Goal: Task Accomplishment & Management: Use online tool/utility

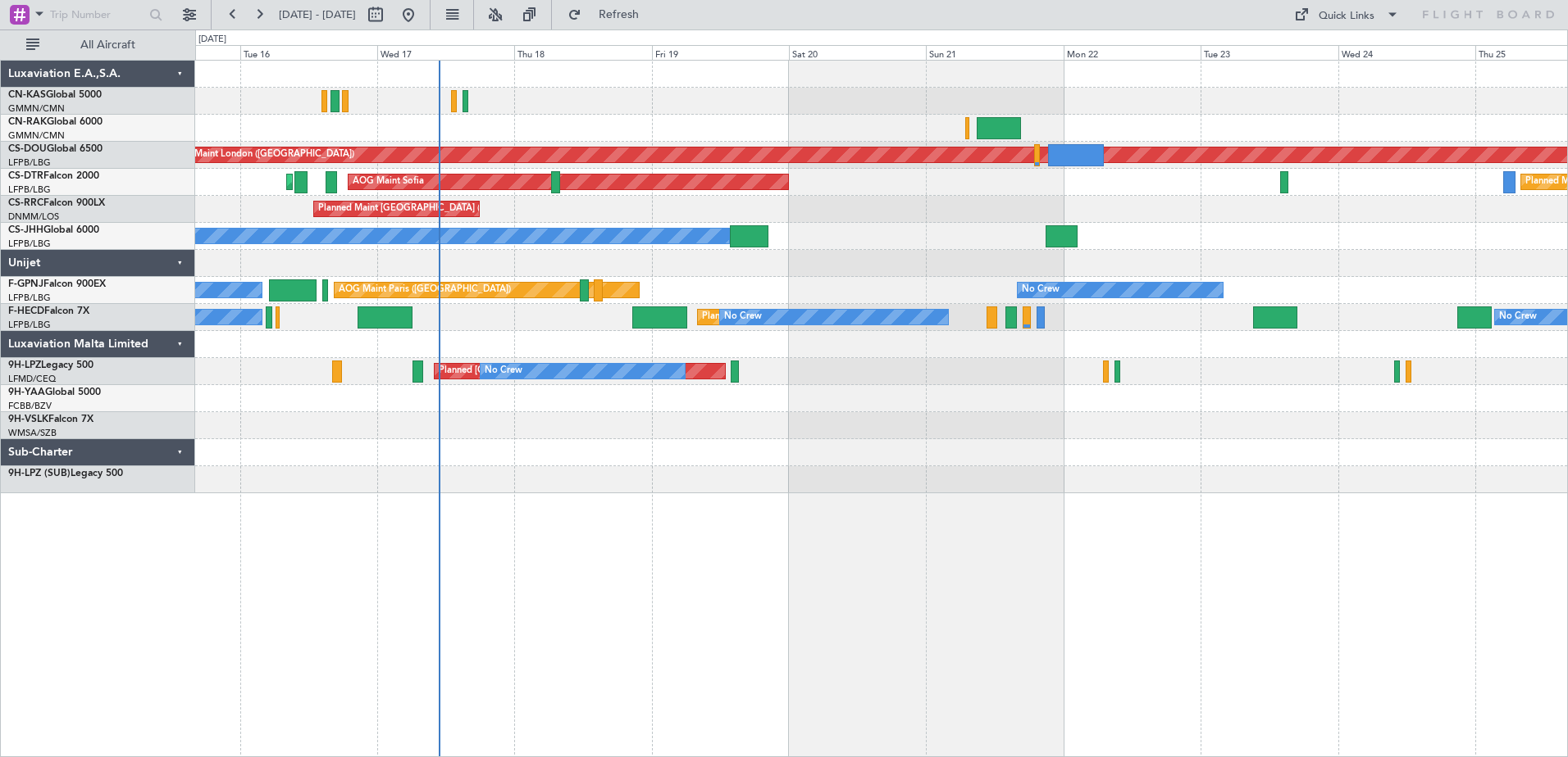
click at [658, 582] on div "Planned Maint London ([GEOGRAPHIC_DATA]) Planned Maint [GEOGRAPHIC_DATA] ([GEOG…" at bounding box center [881, 408] width 1373 height 697
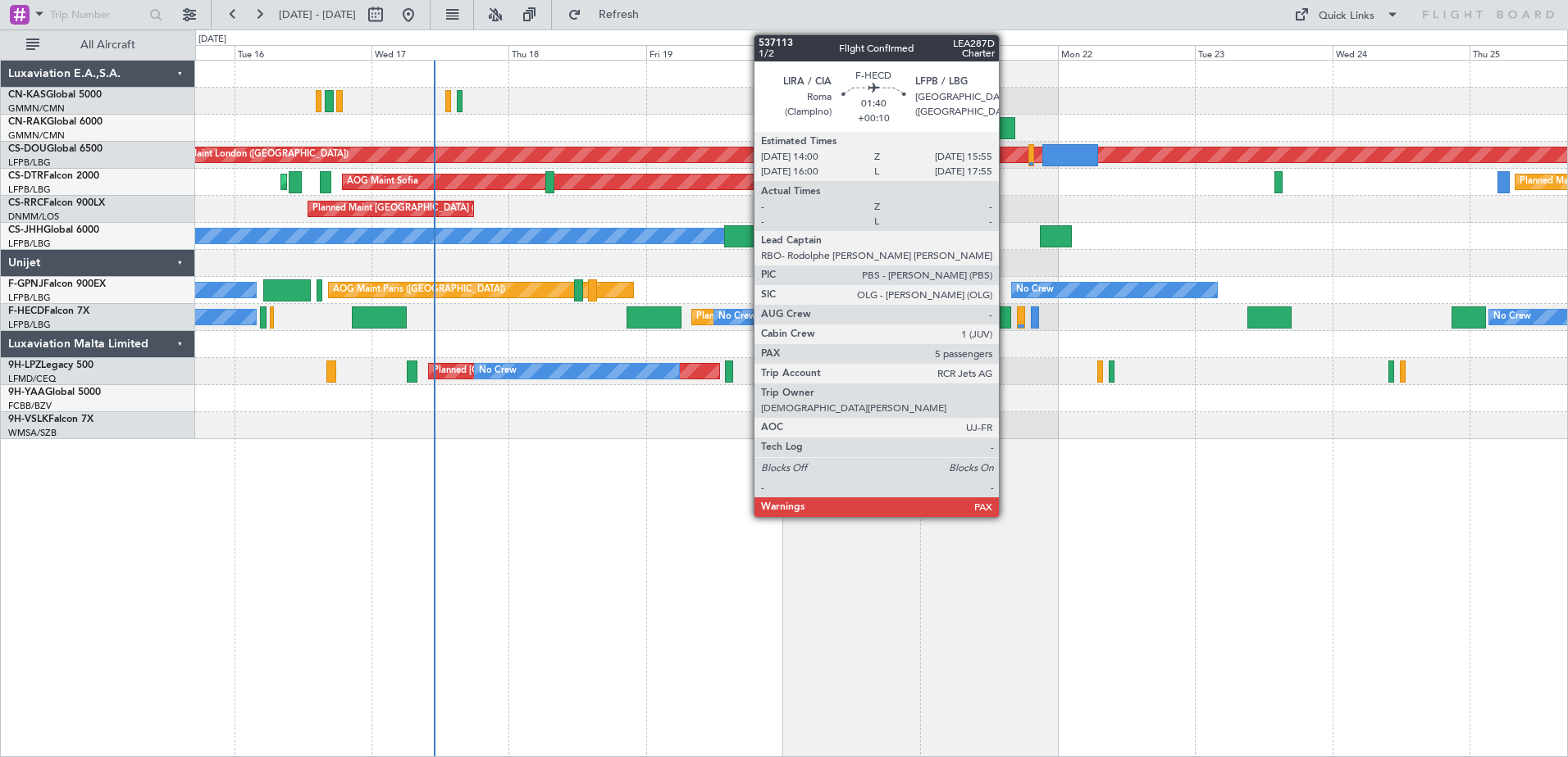
click at [1006, 320] on div at bounding box center [1005, 317] width 11 height 22
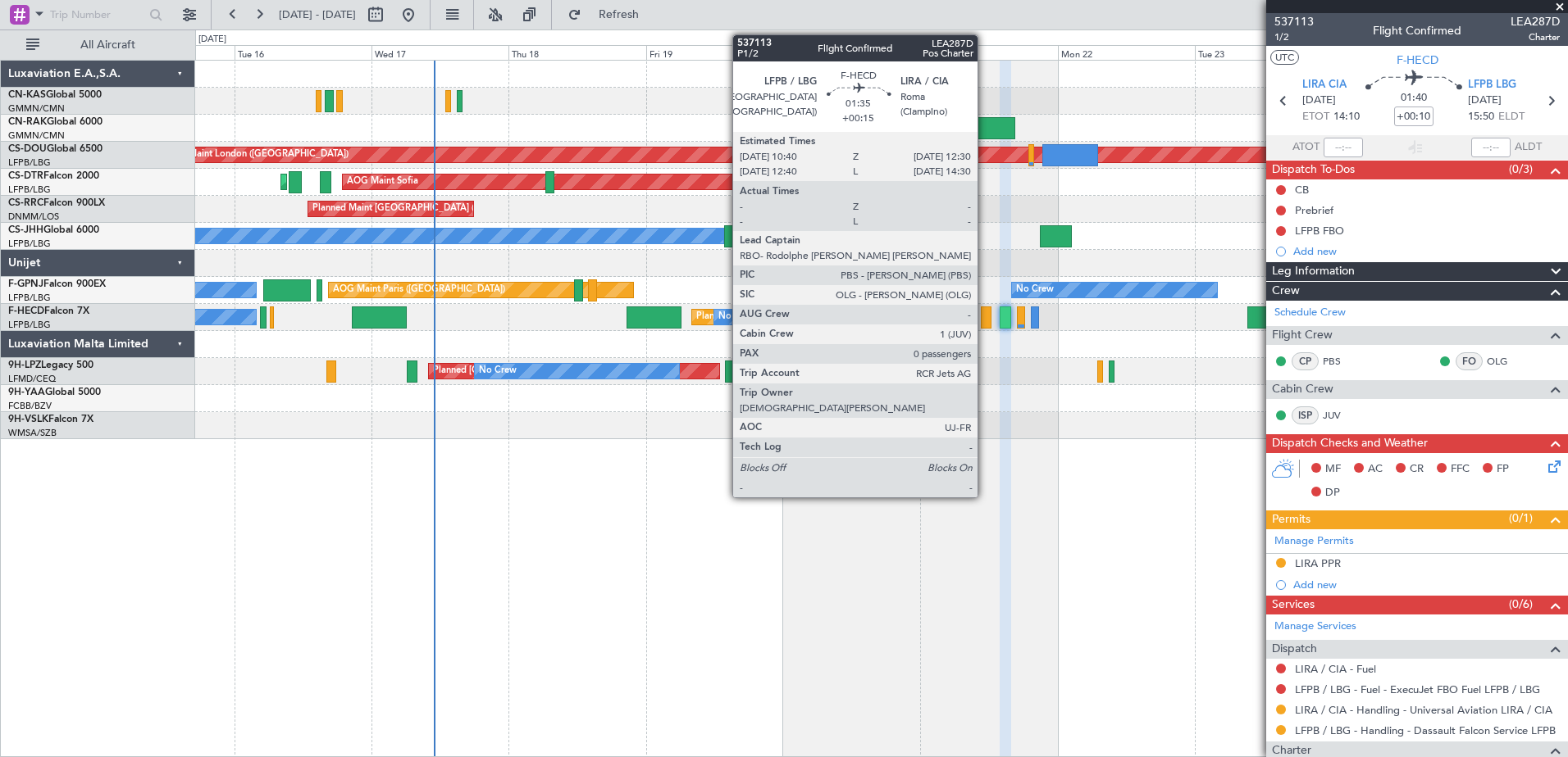
click at [985, 319] on div at bounding box center [986, 317] width 11 height 22
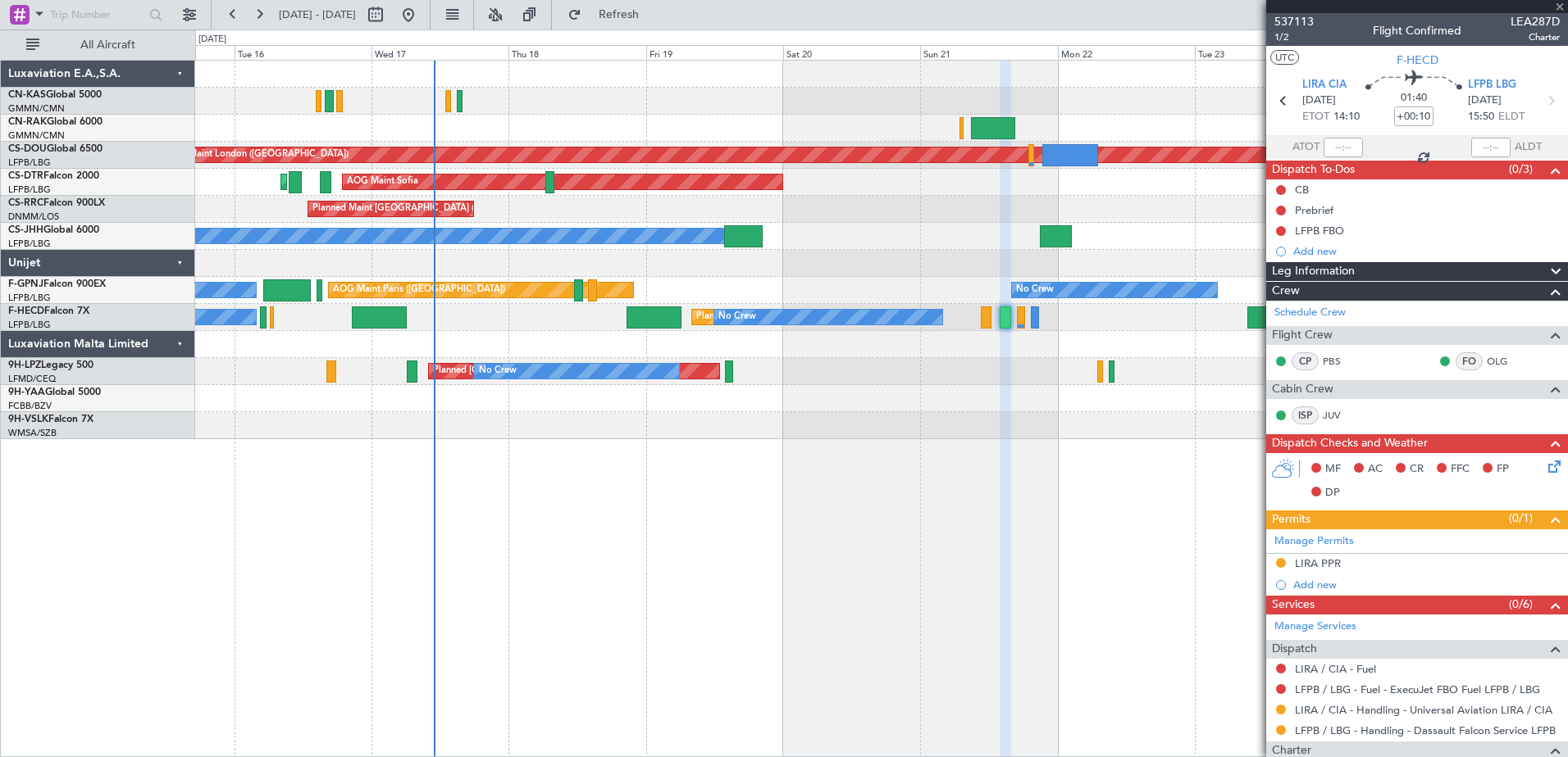
type input "+00:15"
type input "0"
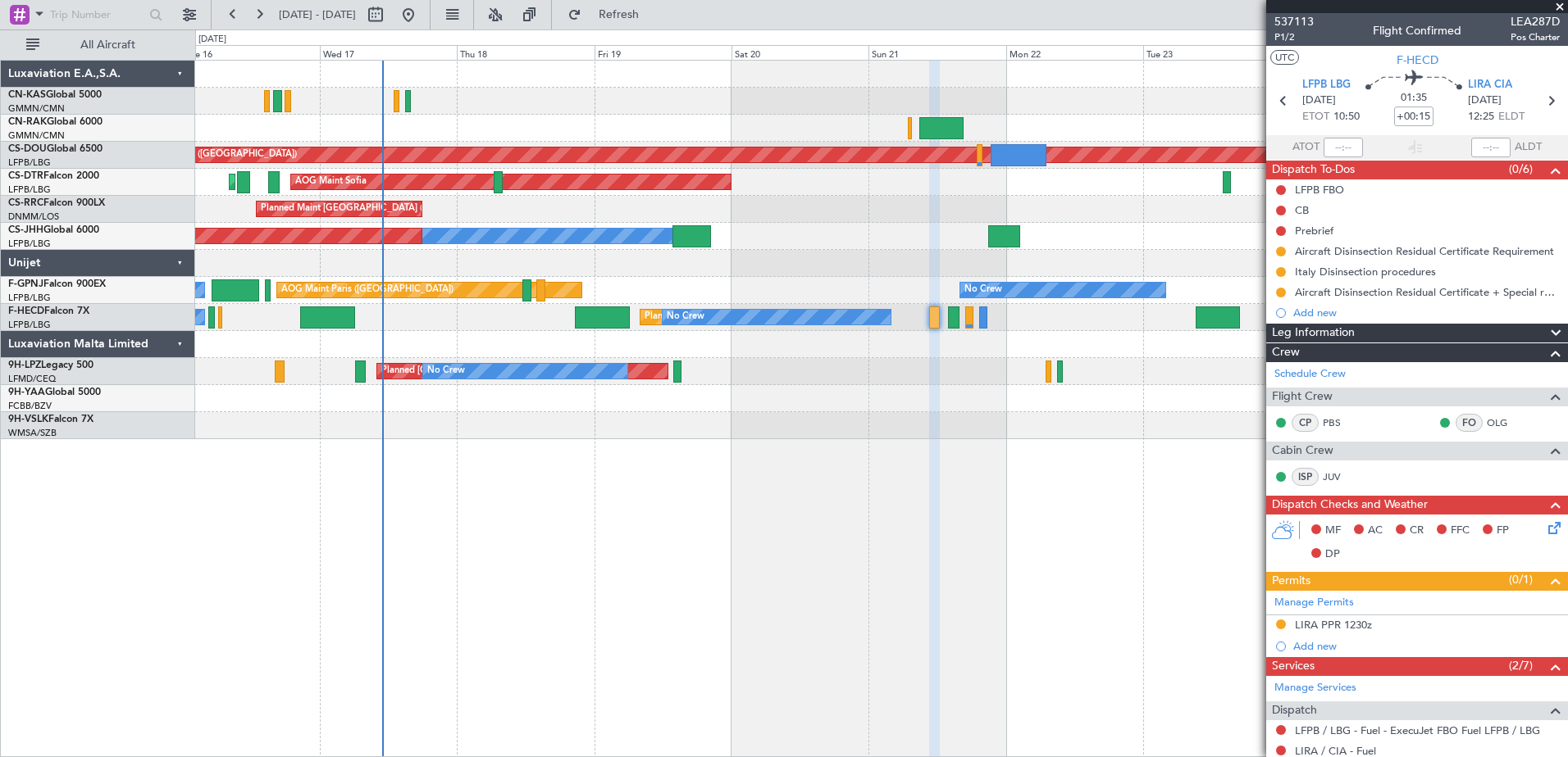
click at [852, 556] on div "Planned Maint London ([GEOGRAPHIC_DATA]) AOG Maint Sofia Planned Maint Sofia [G…" at bounding box center [881, 408] width 1373 height 697
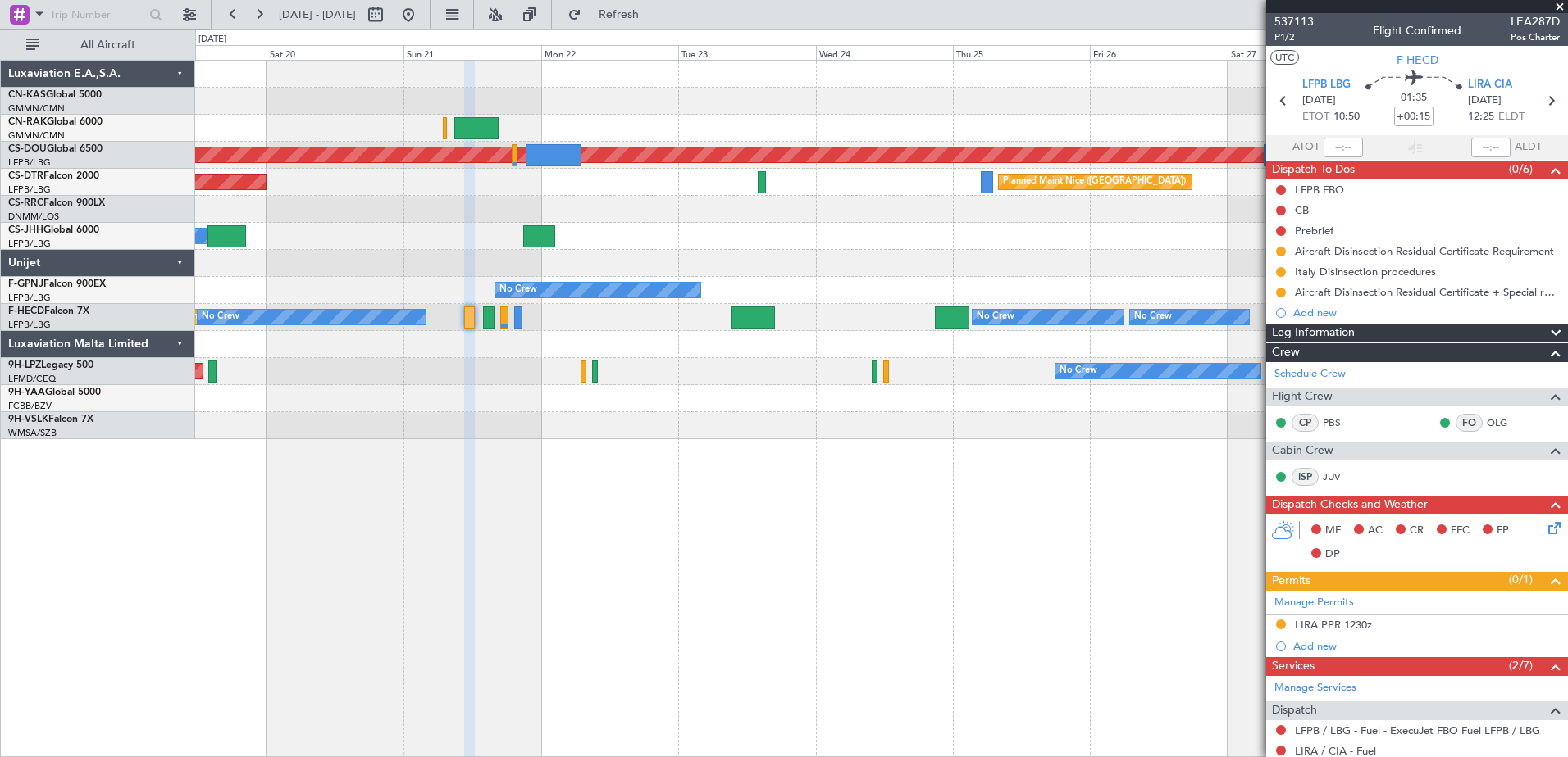
click at [544, 608] on div "Planned Maint London ([GEOGRAPHIC_DATA]) AOG Maint Sofia [GEOGRAPHIC_DATA] ([GE…" at bounding box center [881, 408] width 1373 height 697
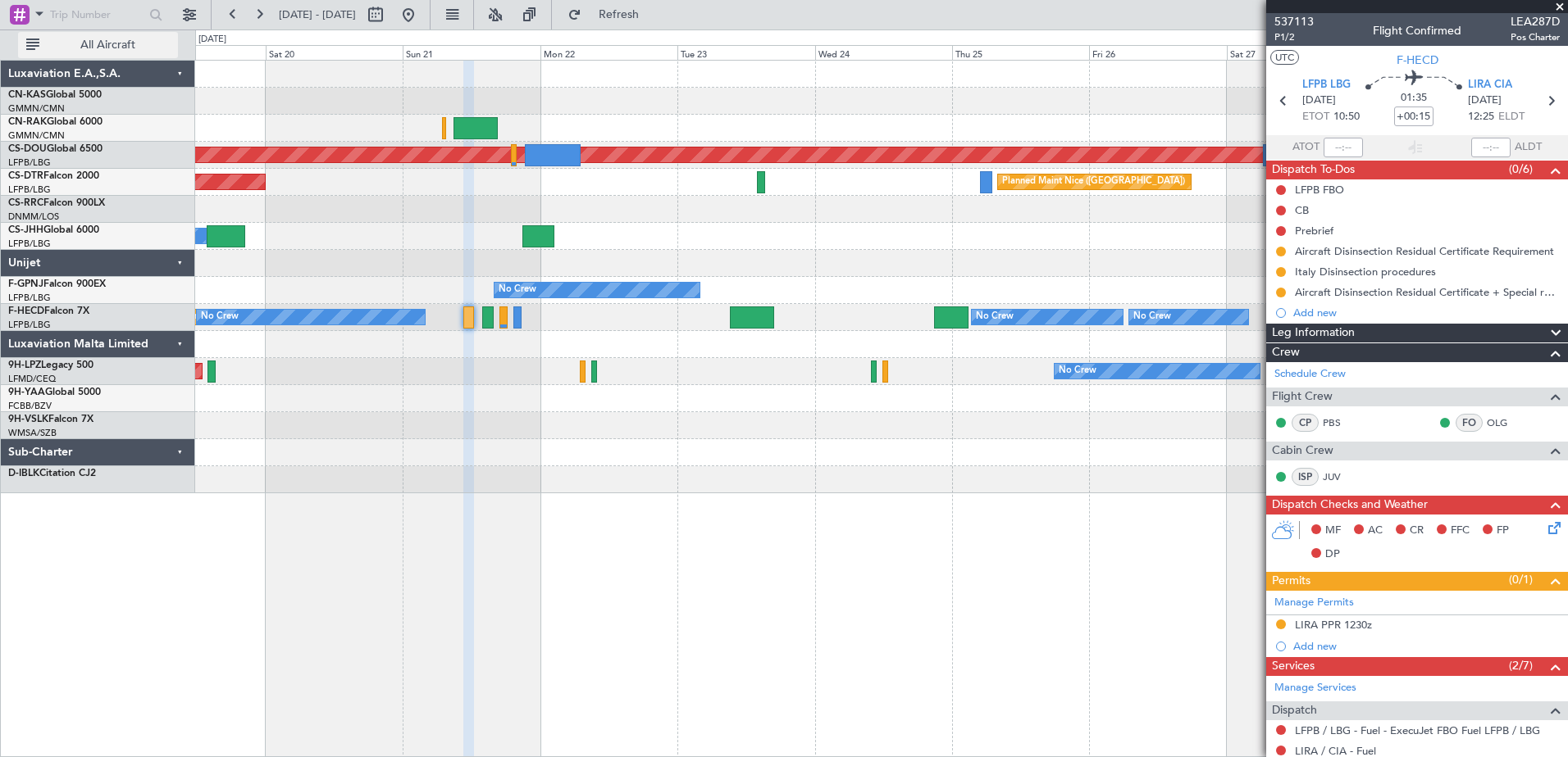
click at [104, 50] on span "All Aircraft" at bounding box center [108, 45] width 131 height 11
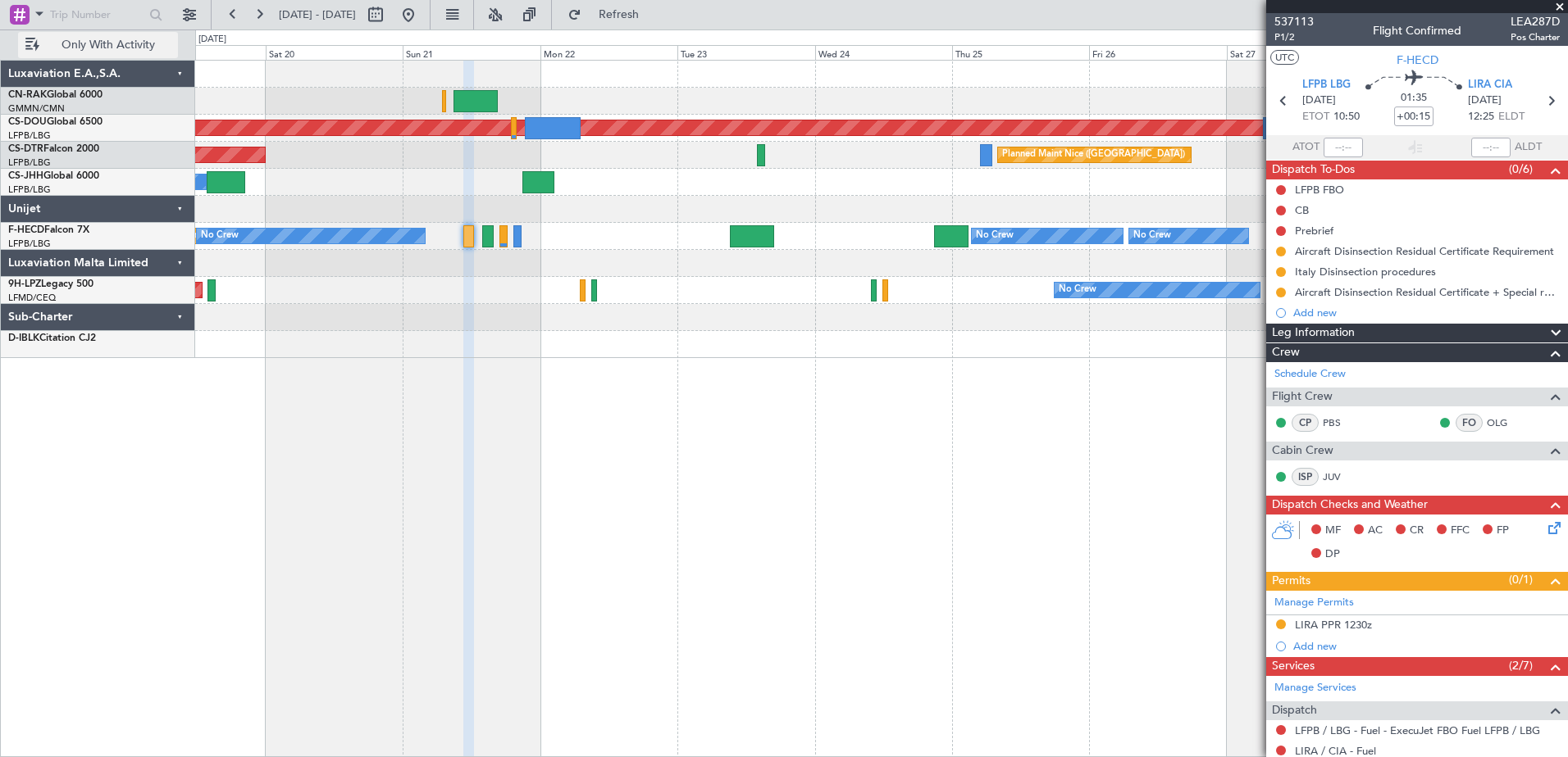
click at [104, 50] on span "Only With Activity" at bounding box center [108, 45] width 131 height 11
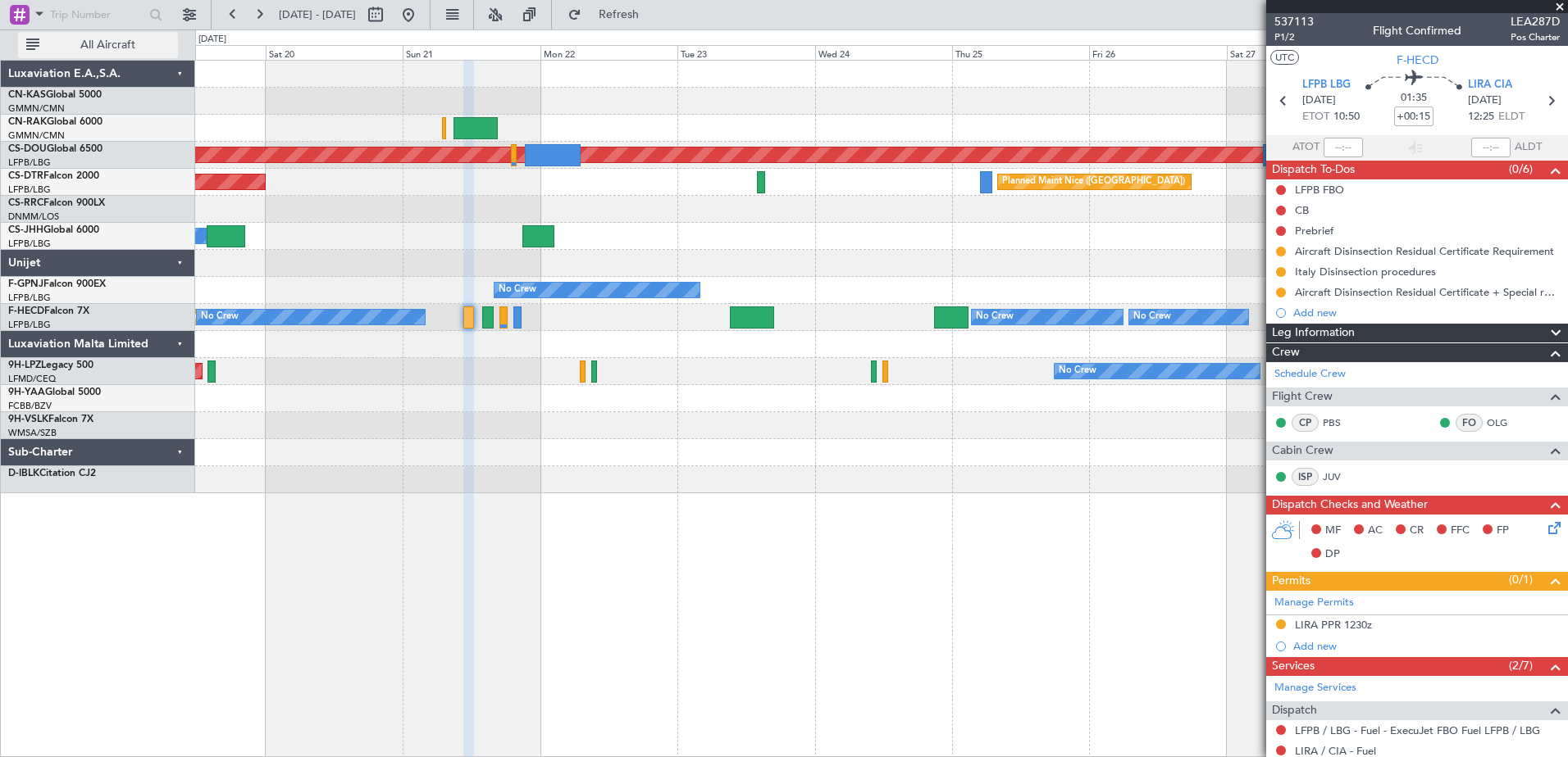
click at [35, 45] on button "All Aircraft" at bounding box center [98, 45] width 160 height 26
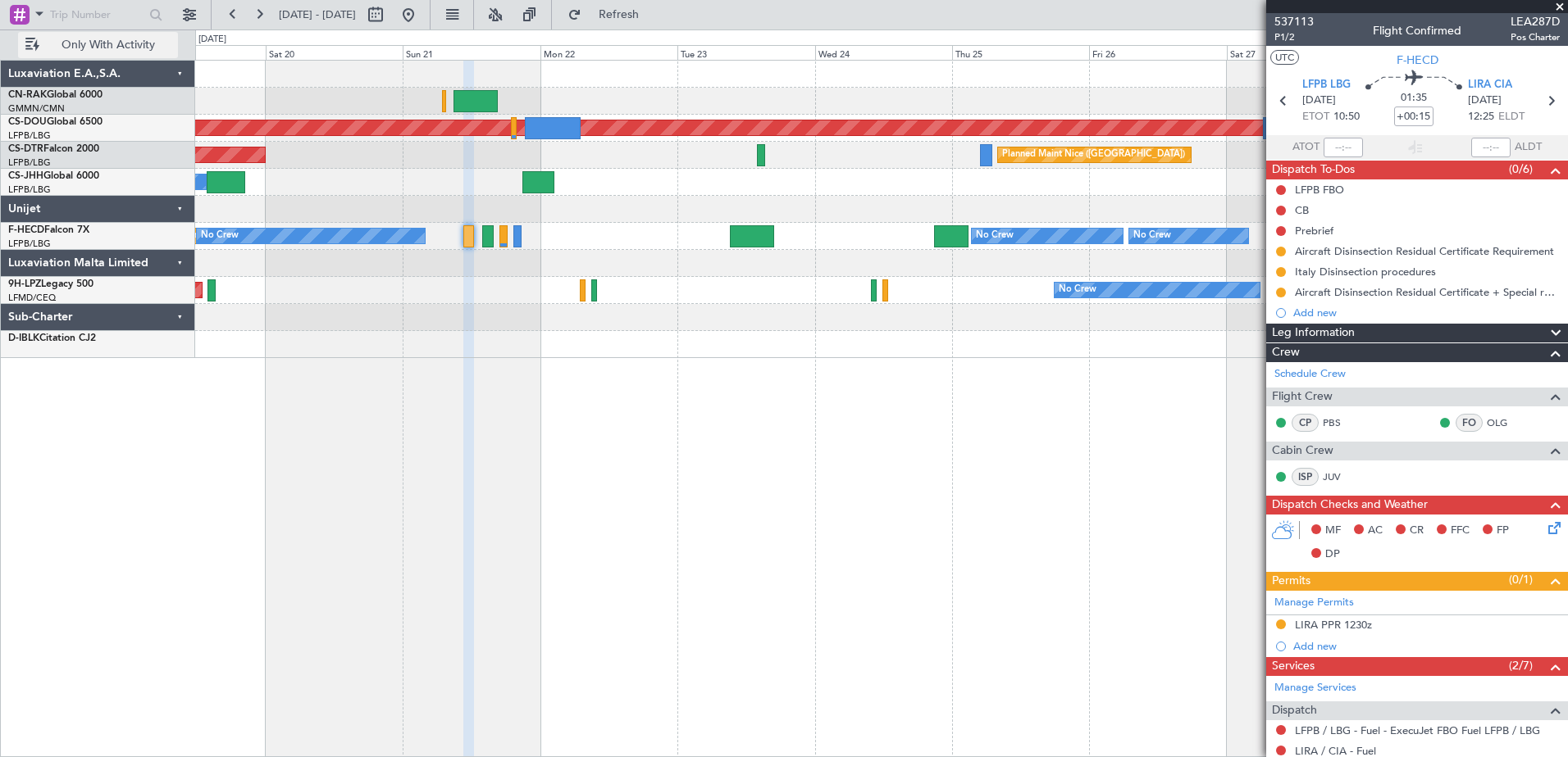
click at [35, 45] on button "Only With Activity" at bounding box center [98, 45] width 160 height 26
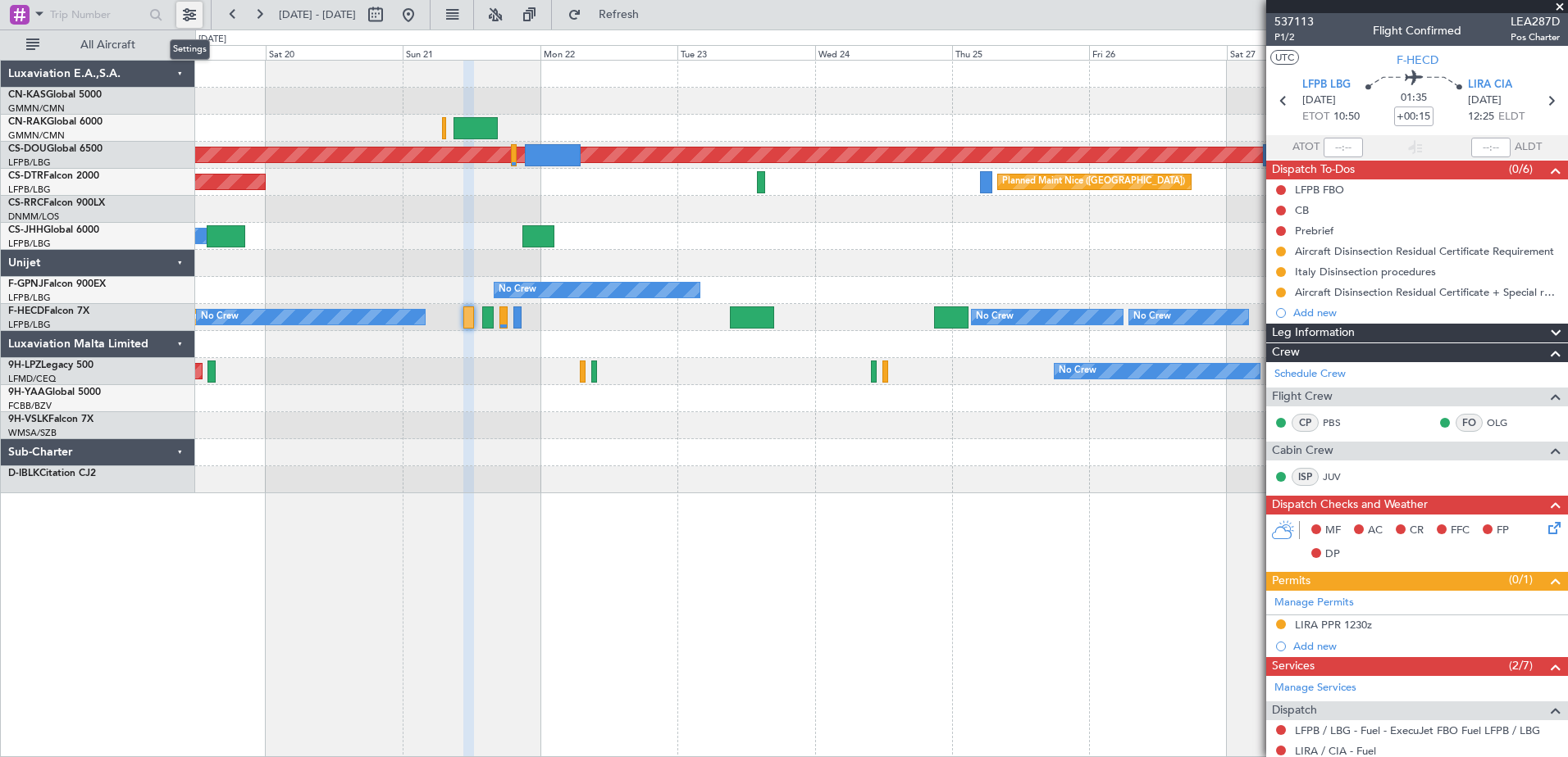
click at [191, 14] on button at bounding box center [190, 15] width 26 height 26
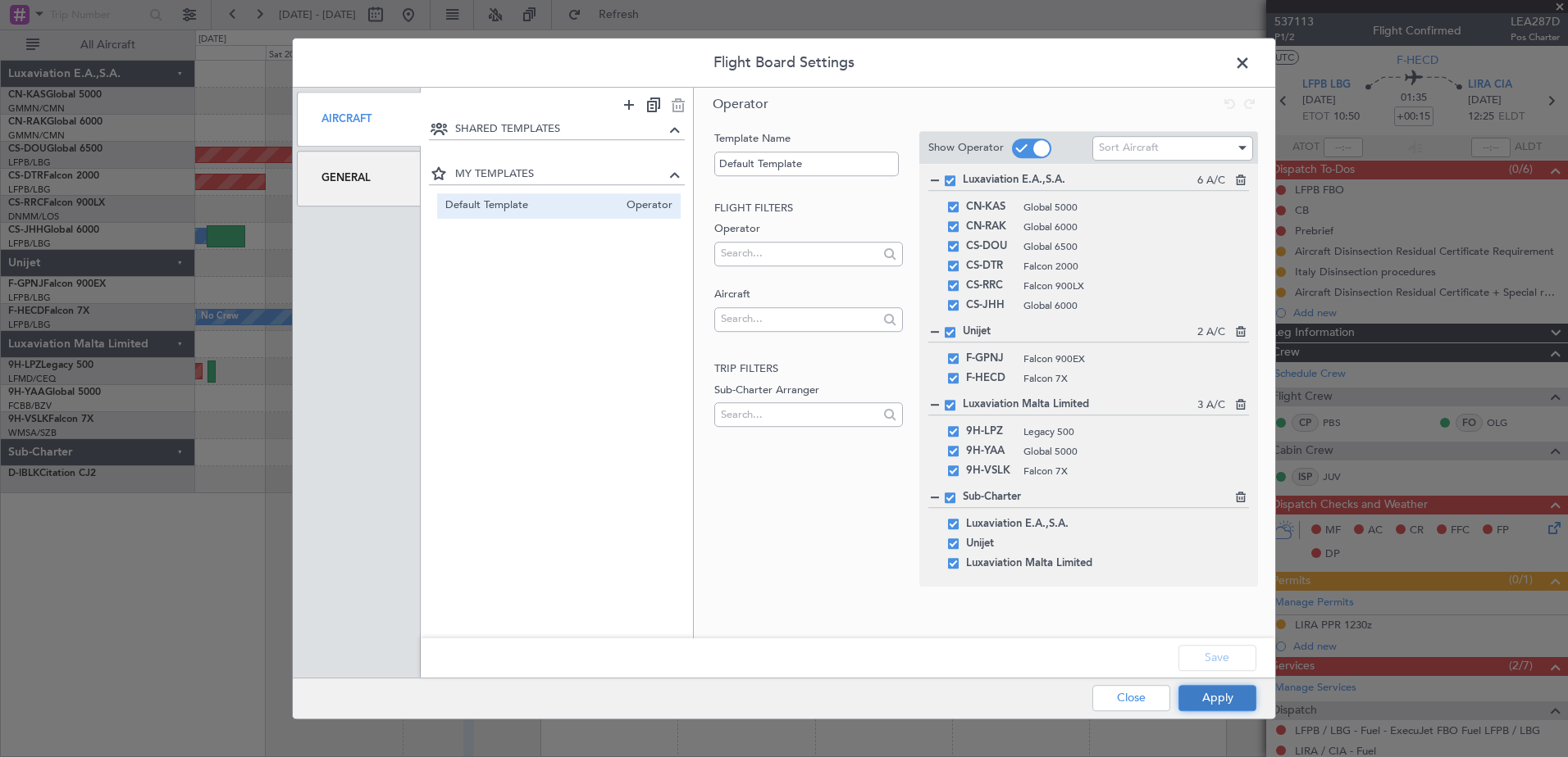
click at [1234, 697] on button "Apply" at bounding box center [1216, 699] width 78 height 26
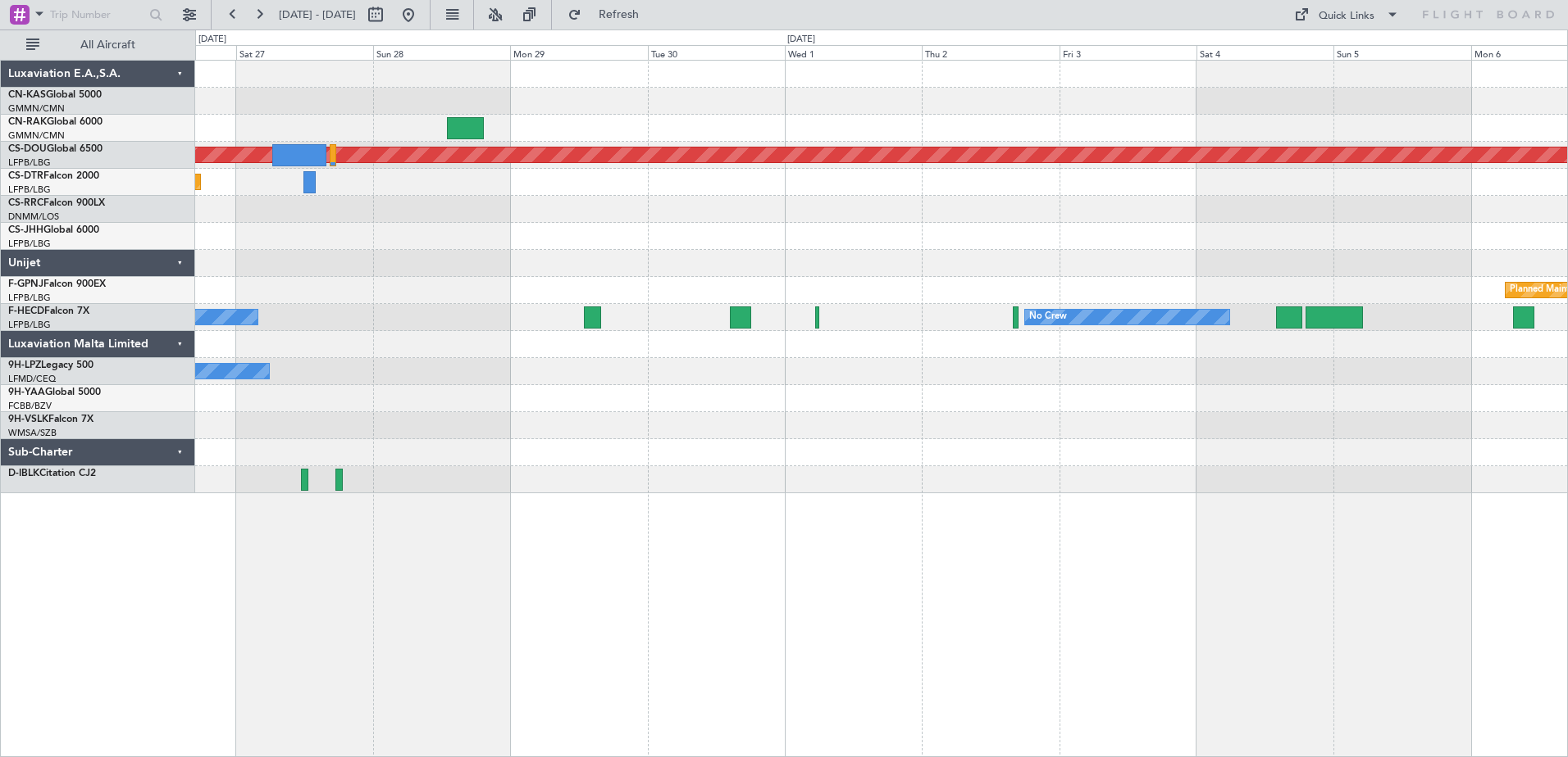
click at [255, 602] on div "Planned Maint London ([GEOGRAPHIC_DATA]) [GEOGRAPHIC_DATA] ([GEOGRAPHIC_DATA]) …" at bounding box center [881, 408] width 1373 height 697
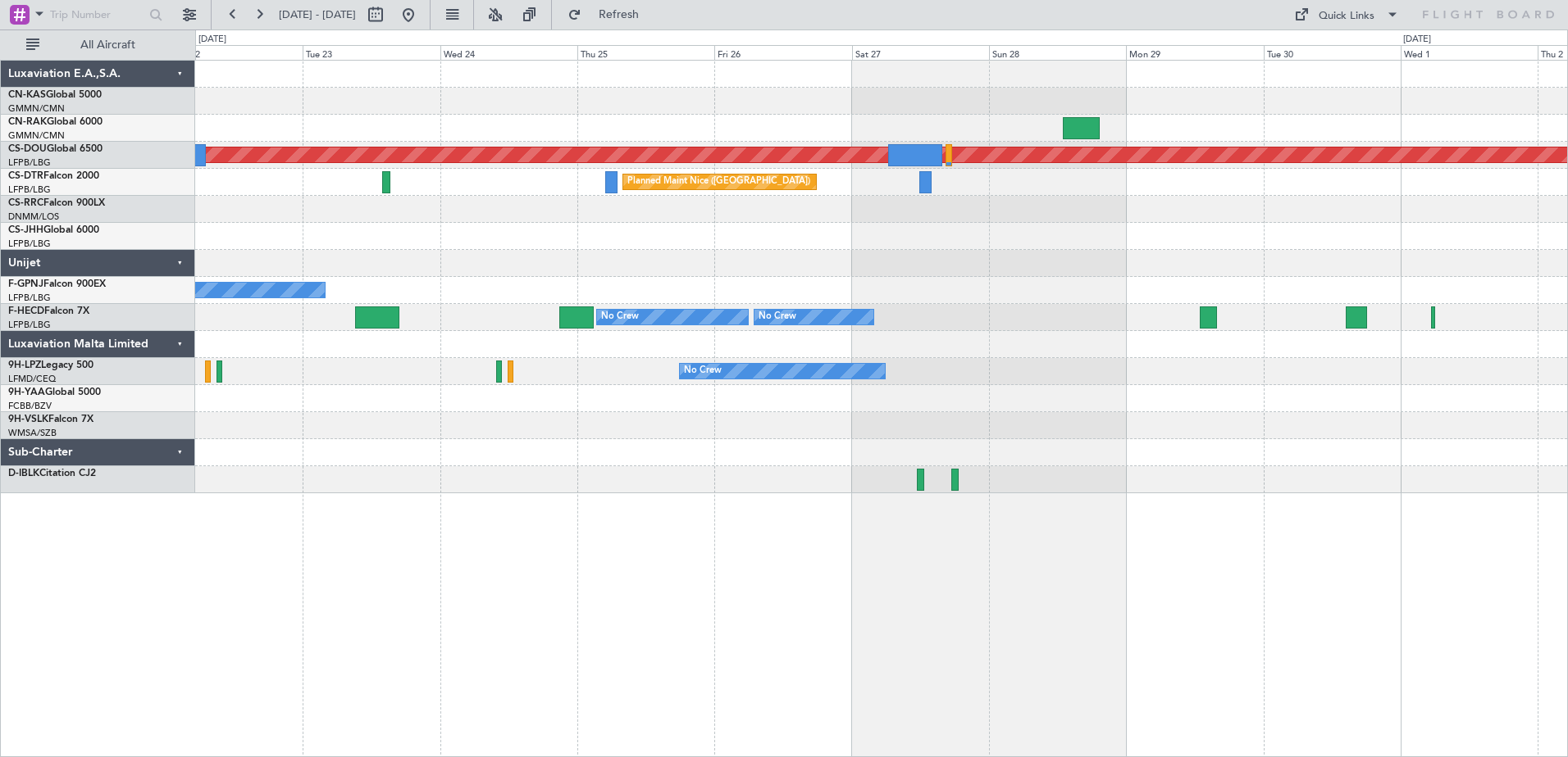
click at [1154, 528] on div "Planned Maint London ([GEOGRAPHIC_DATA]) [GEOGRAPHIC_DATA] ([GEOGRAPHIC_DATA]) …" at bounding box center [881, 408] width 1373 height 697
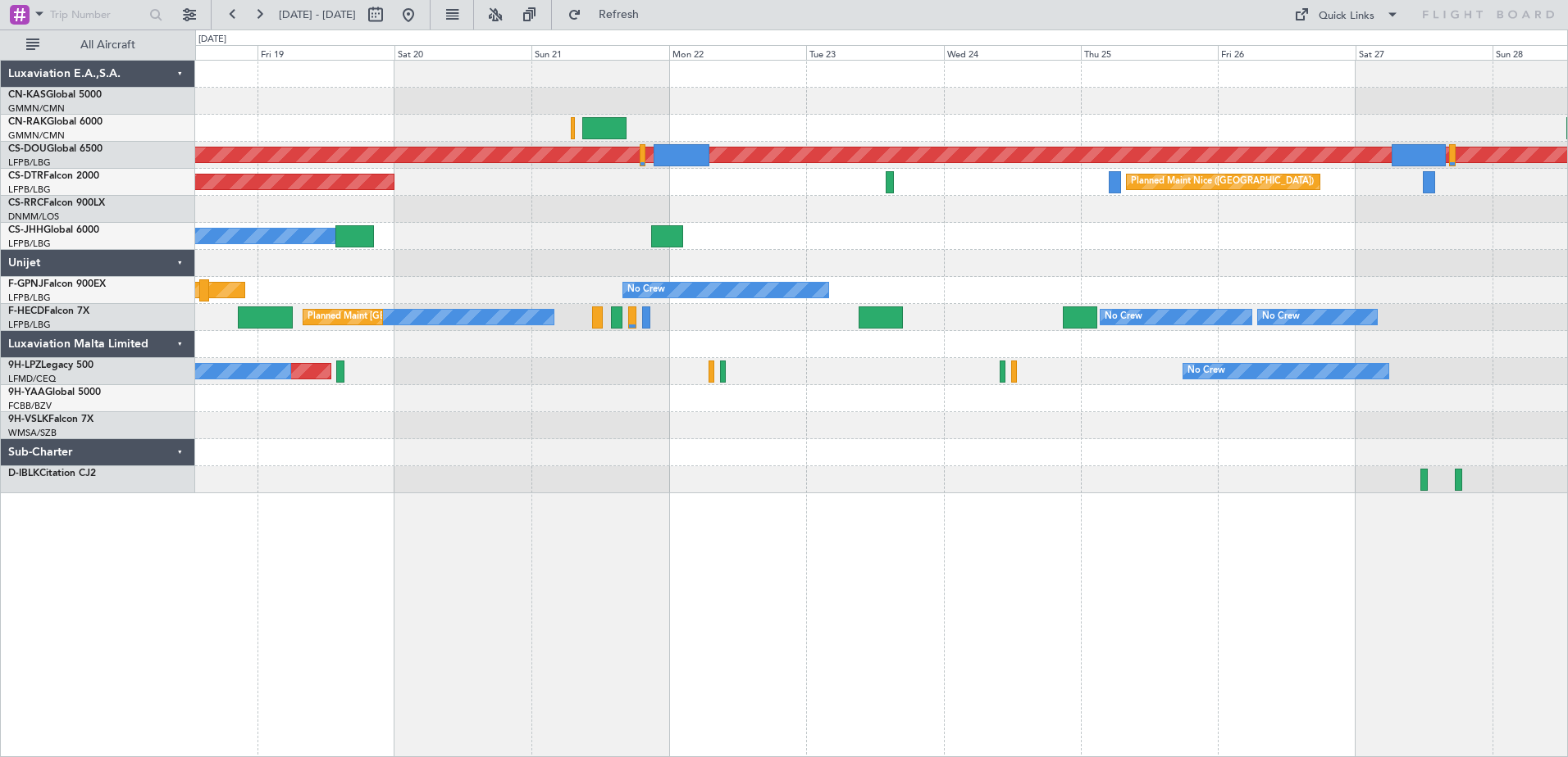
click at [1008, 556] on div "Planned Maint London ([GEOGRAPHIC_DATA]) [GEOGRAPHIC_DATA] ([GEOGRAPHIC_DATA]) …" at bounding box center [881, 408] width 1373 height 697
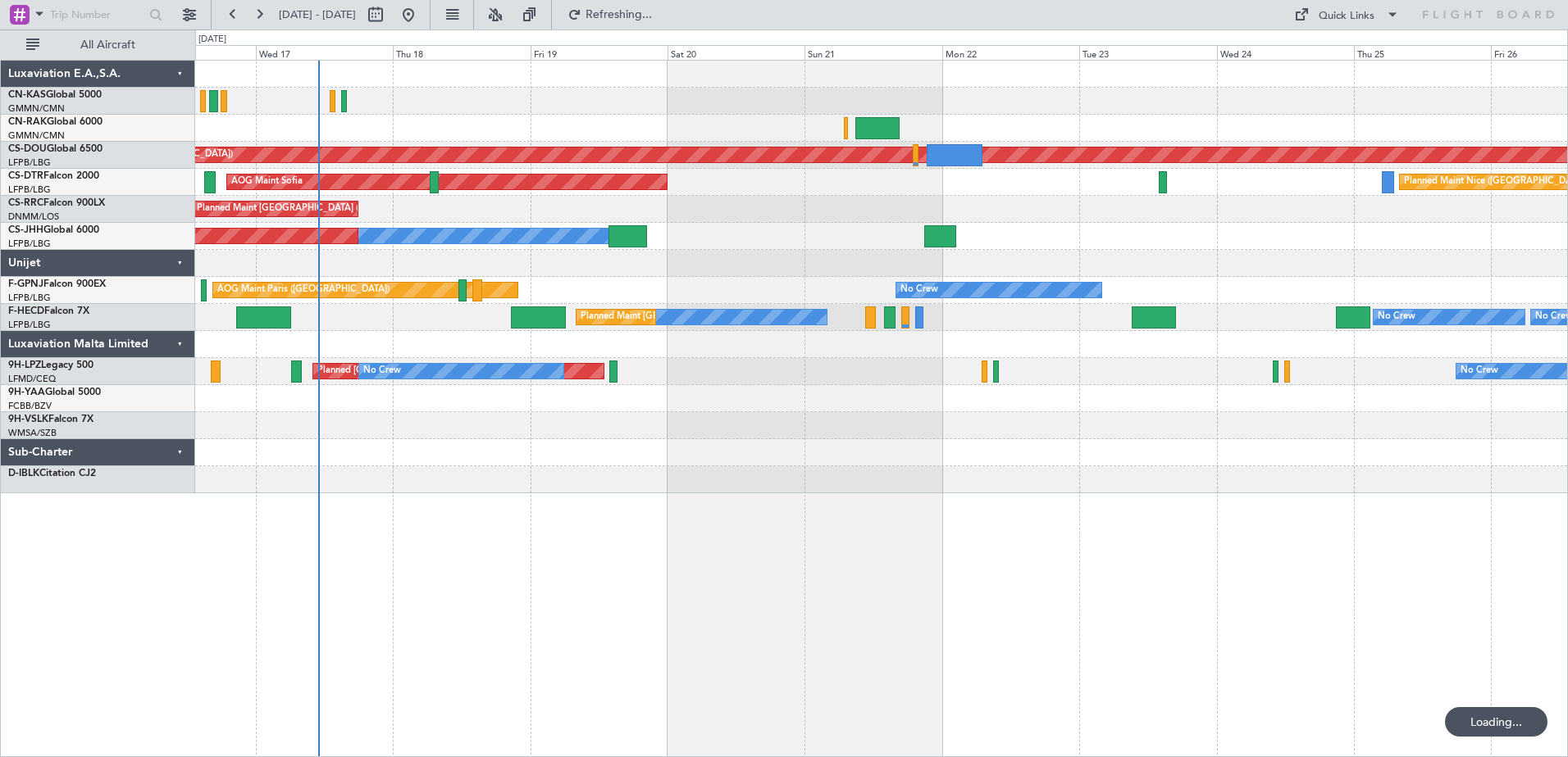
click at [830, 557] on div "Planned Maint London ([GEOGRAPHIC_DATA]) [GEOGRAPHIC_DATA] ([GEOGRAPHIC_DATA]) …" at bounding box center [881, 408] width 1373 height 697
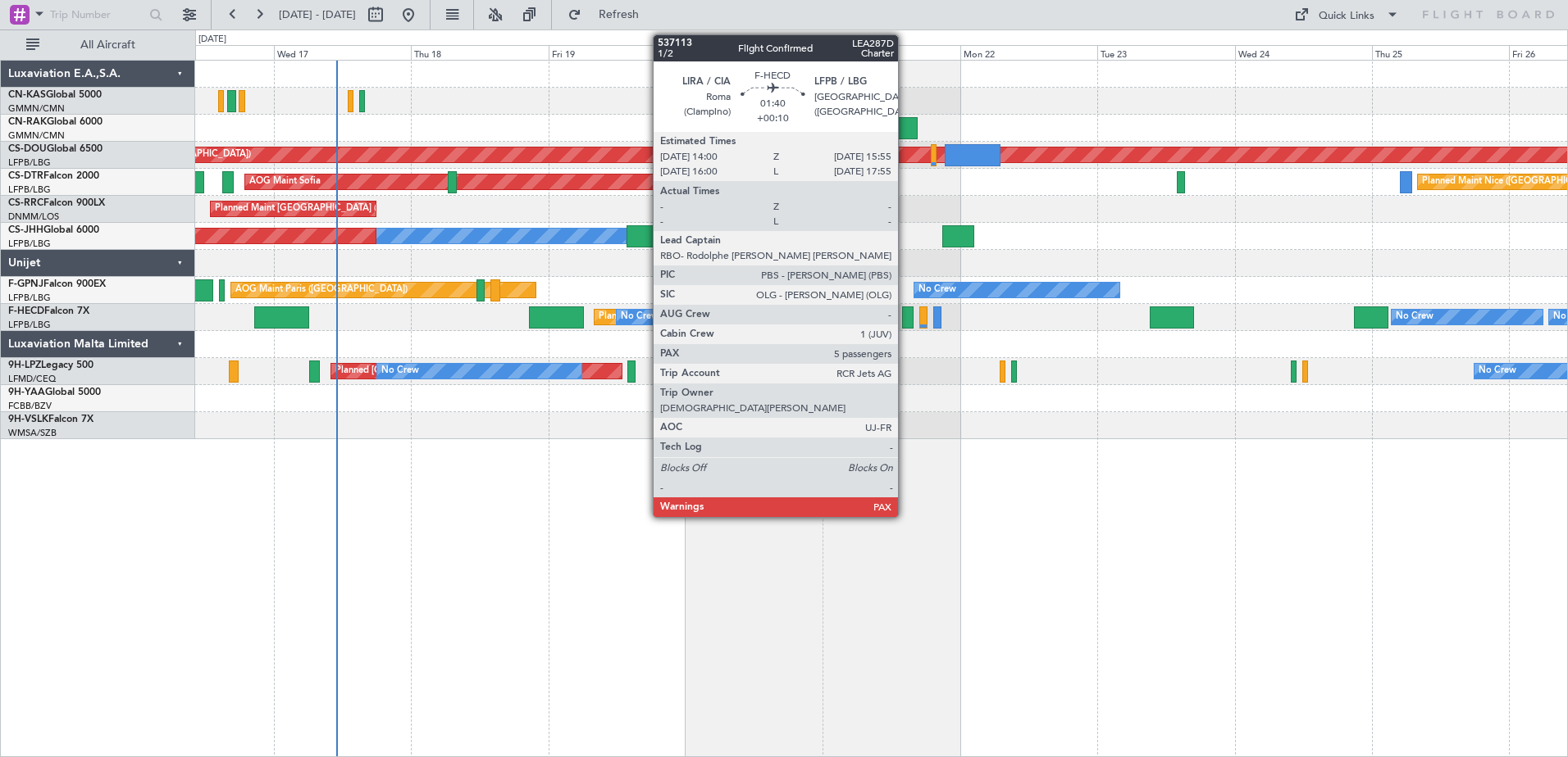
click at [905, 318] on div at bounding box center [908, 317] width 11 height 22
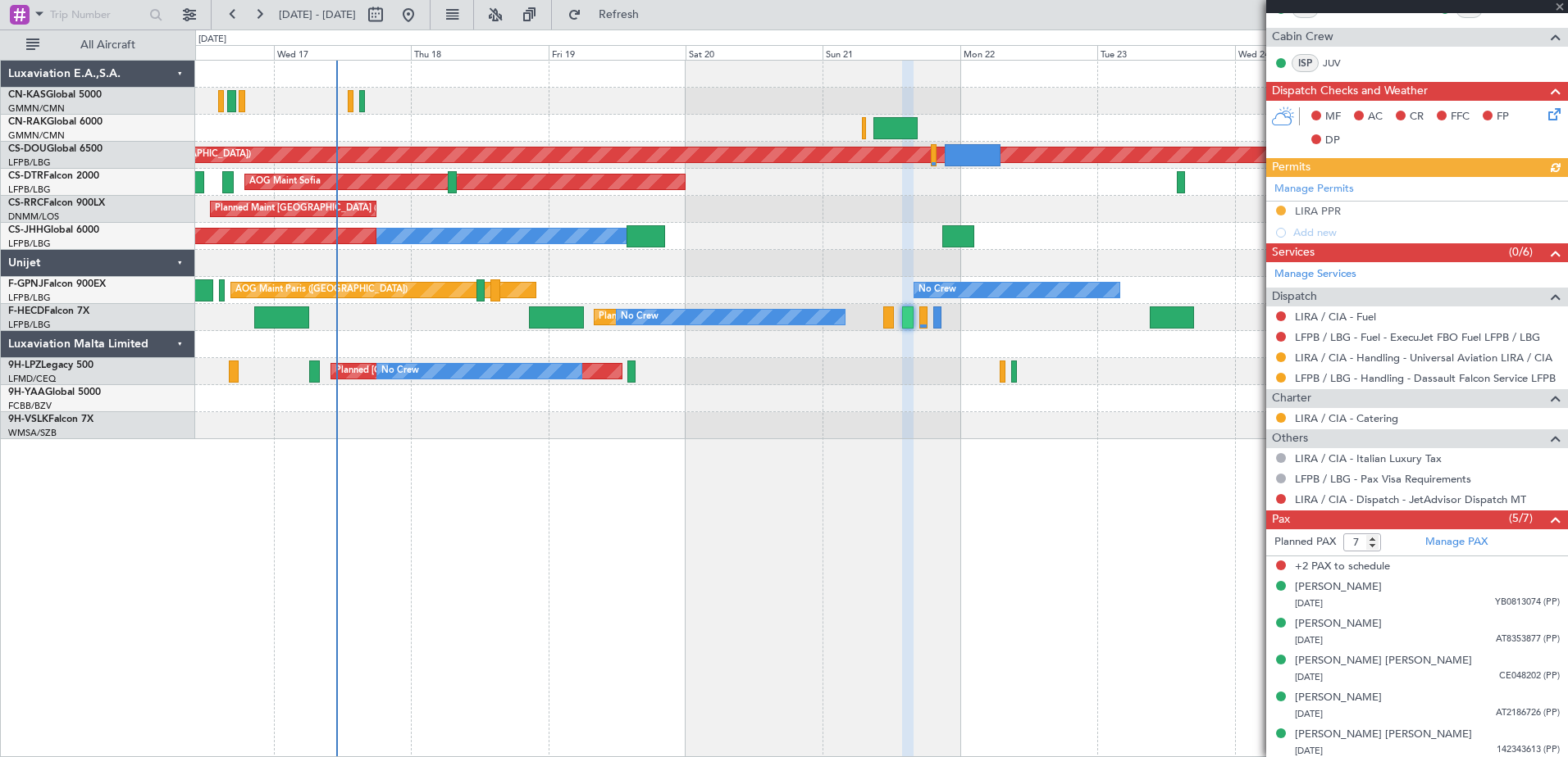
scroll to position [356, 0]
